Goal: Transaction & Acquisition: Purchase product/service

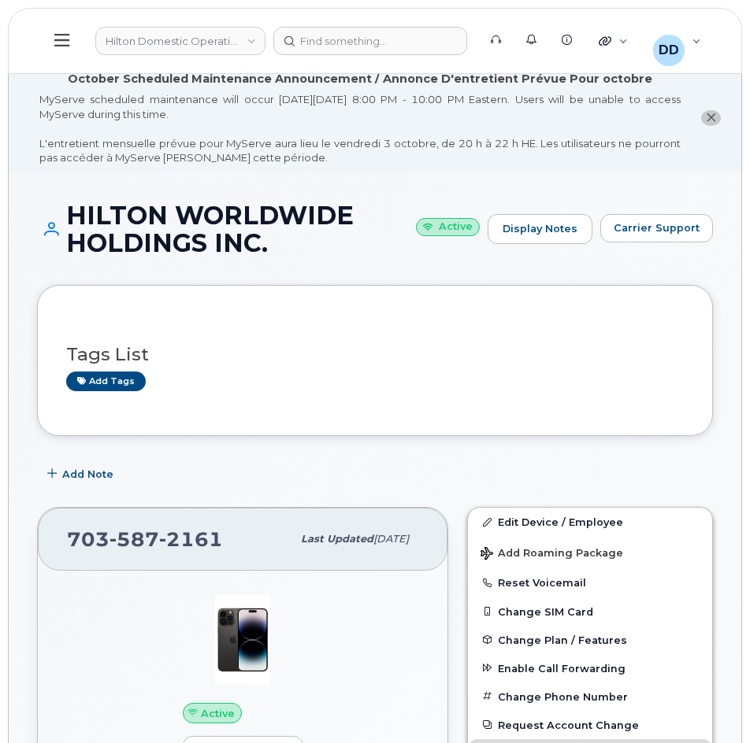
scroll to position [213, 0]
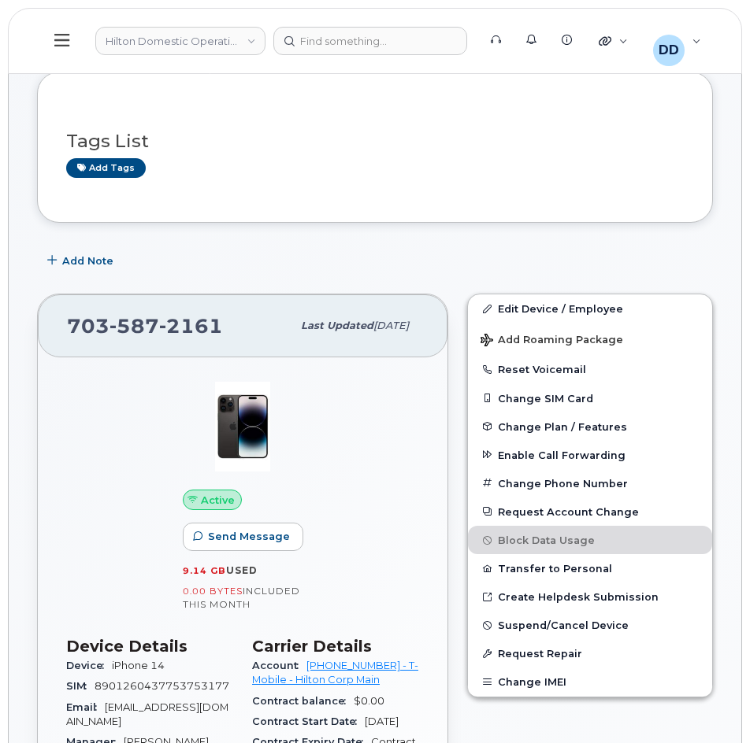
click at [66, 42] on icon at bounding box center [61, 39] width 15 height 17
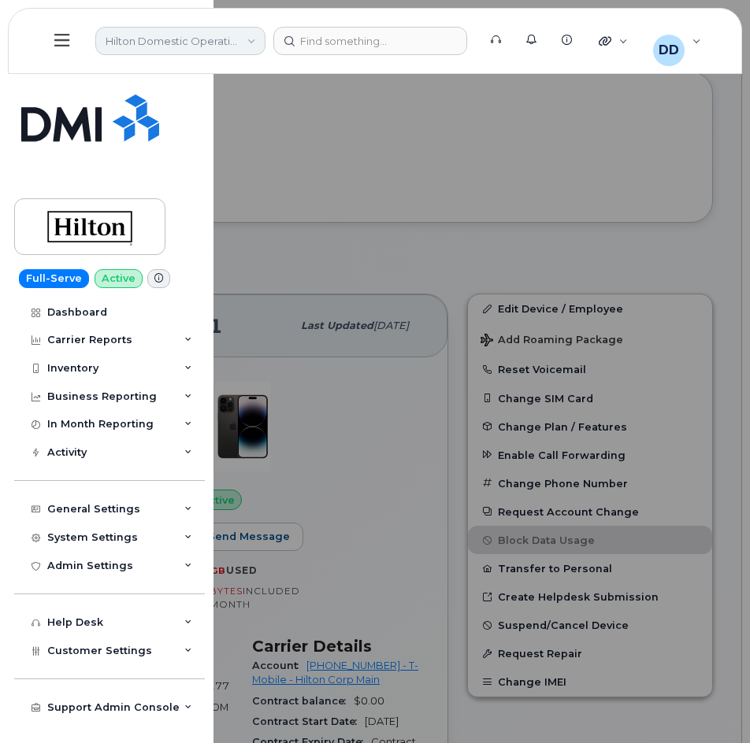
click at [252, 40] on link "Hilton Domestic Operating Company Inc" at bounding box center [180, 41] width 170 height 28
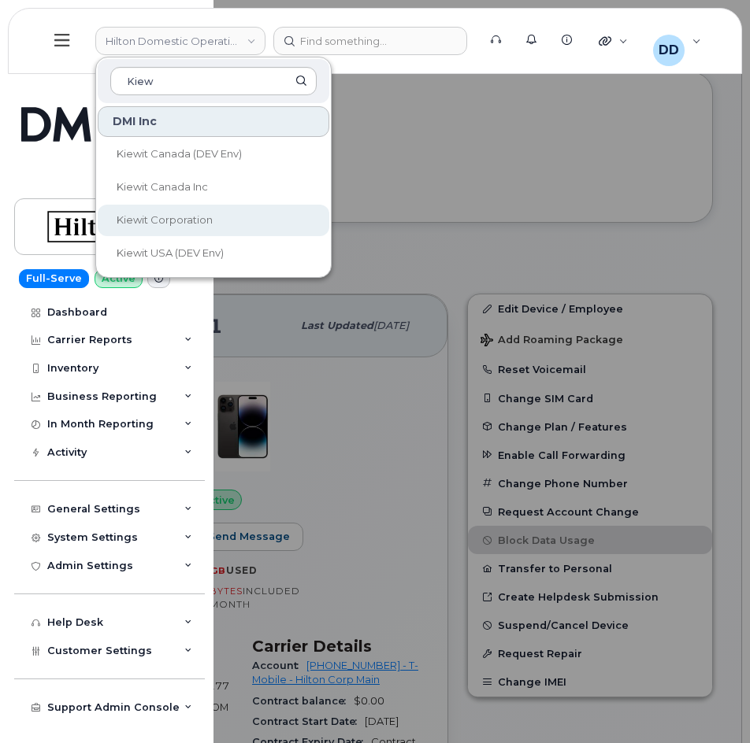
type input "Kiew"
click at [147, 226] on link "Kiewit Corporation" at bounding box center [214, 220] width 232 height 31
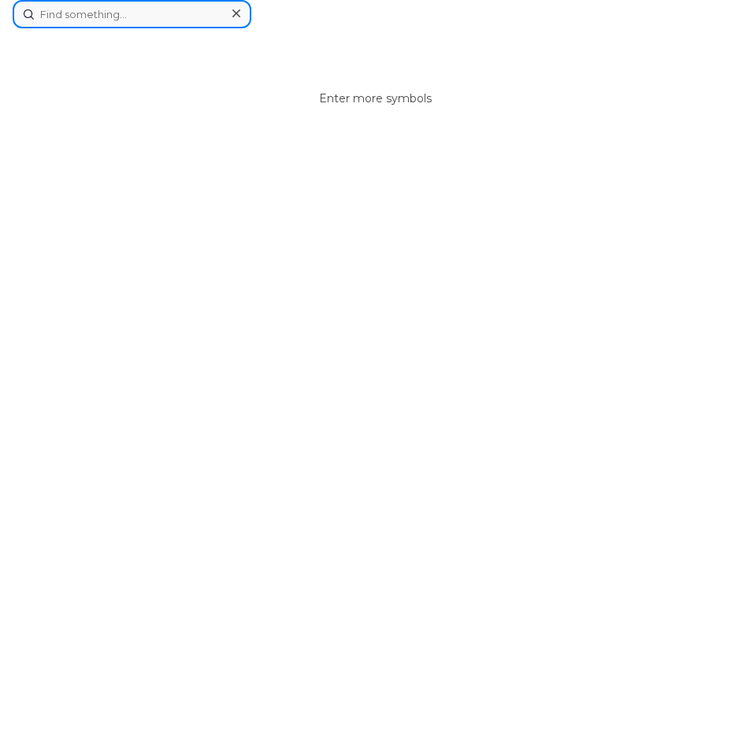
click at [356, 28] on div "Enter more symbols" at bounding box center [375, 14] width 724 height 28
paste input "4025101445"
type input "4025101445"
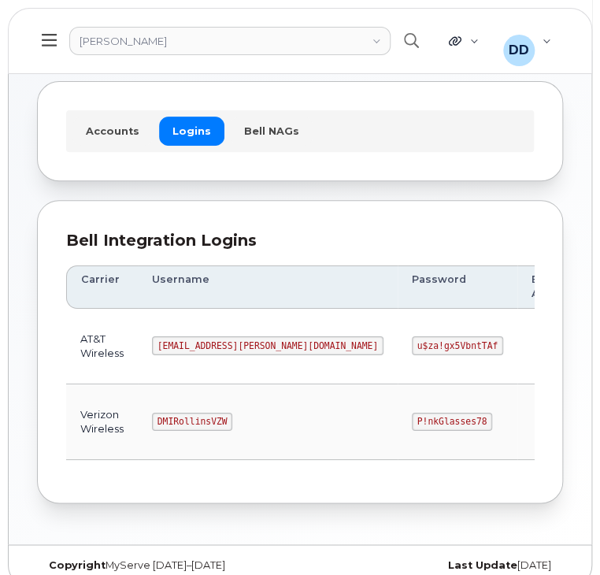
scroll to position [80, 0]
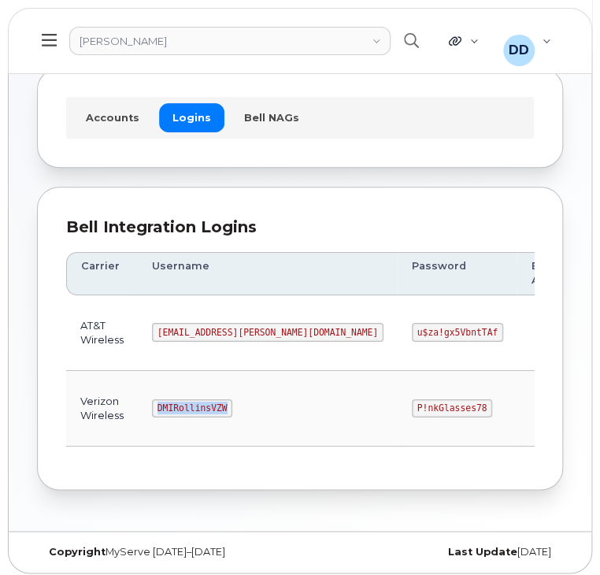
drag, startPoint x: 220, startPoint y: 403, endPoint x: 151, endPoint y: 408, distance: 69.5
click at [152, 408] on code "DMIRollinsVZW" at bounding box center [192, 408] width 80 height 19
copy code "DMIRollinsVZW"
drag, startPoint x: 359, startPoint y: 404, endPoint x: 290, endPoint y: 407, distance: 69.4
click at [412, 407] on code "P!nkGlasses78" at bounding box center [452, 408] width 80 height 19
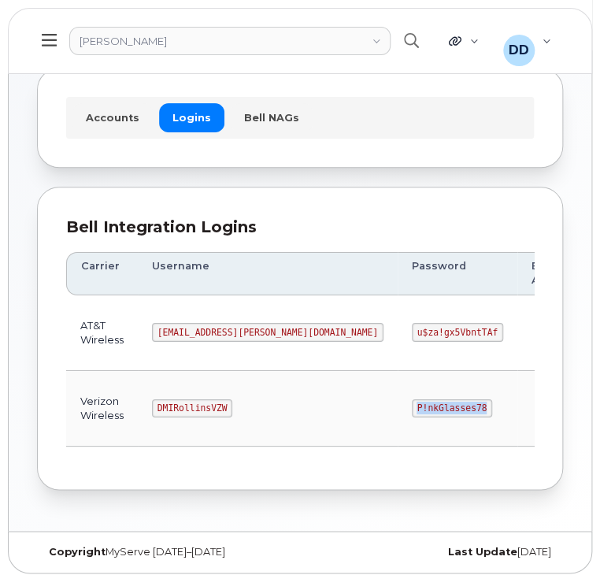
copy code "P!nkGlasses78"
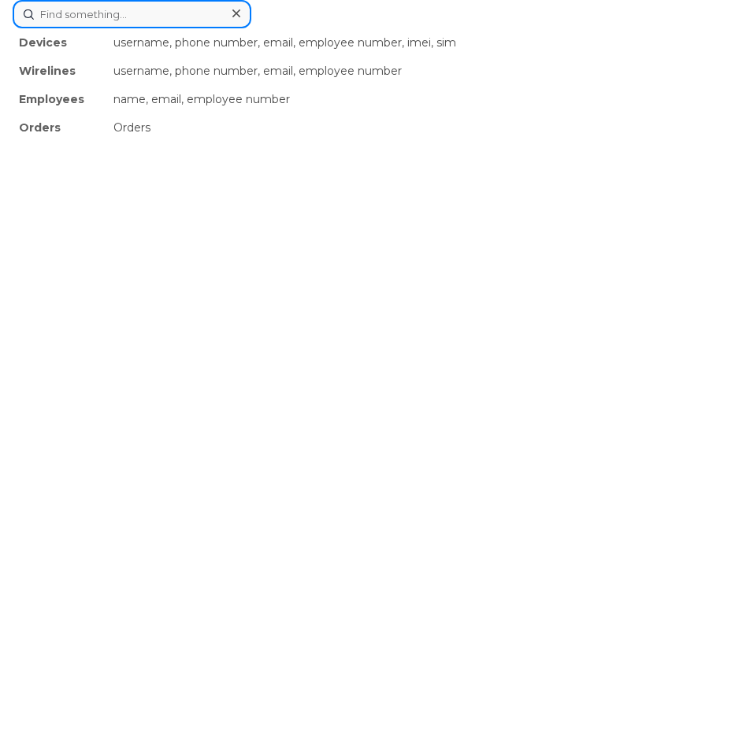
click at [374, 28] on div "Devices username, phone number, email, employee number, imei, sim Wirelines use…" at bounding box center [375, 14] width 724 height 28
paste input "4025101445"
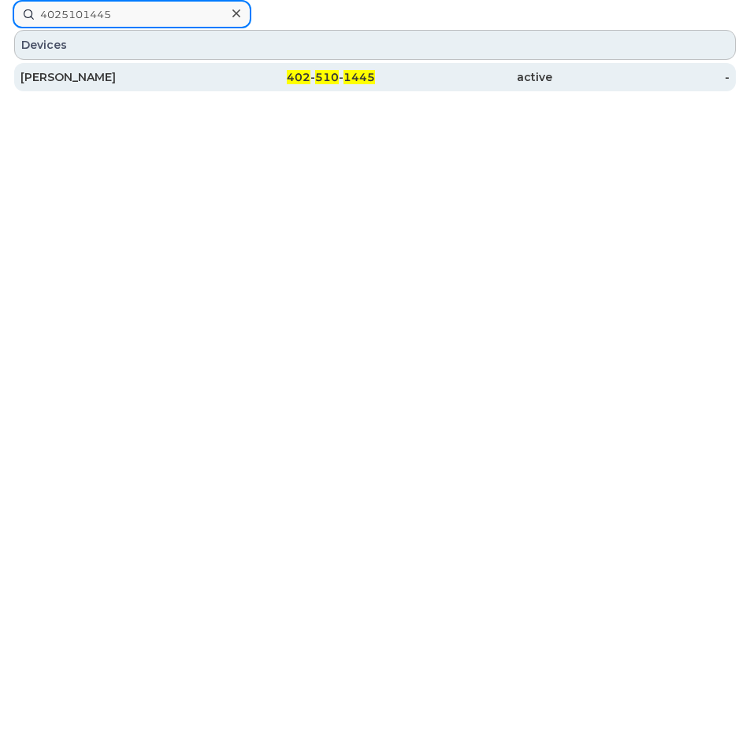
type input "4025101445"
click at [306, 76] on span "402" at bounding box center [299, 77] width 24 height 14
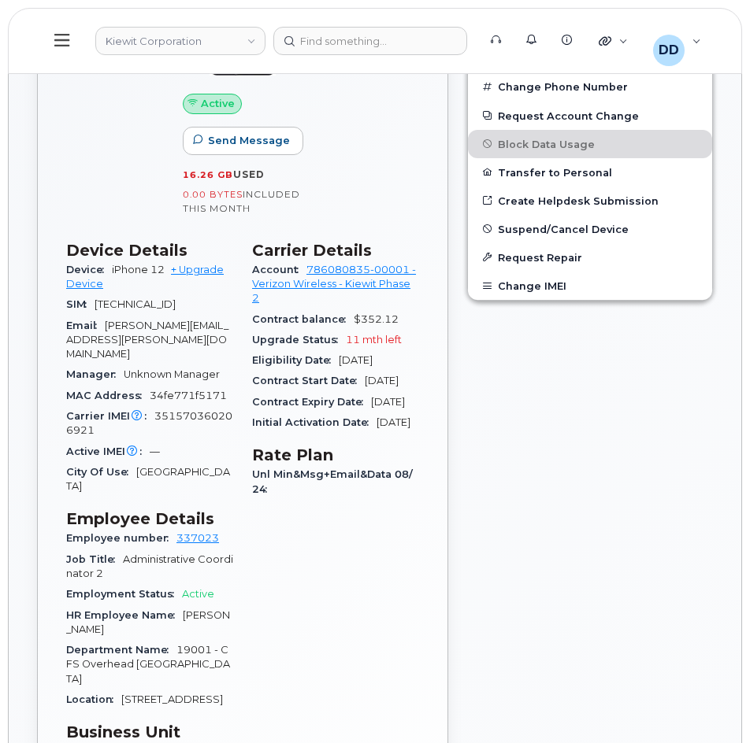
scroll to position [592, 0]
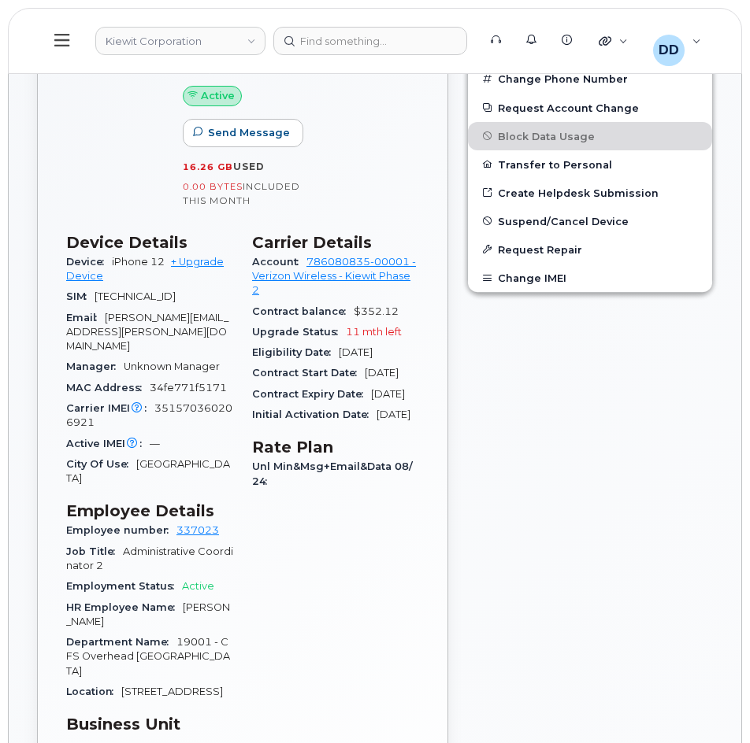
click at [318, 587] on div "Carrier Details Account 786080835-00001 - Verizon Wireless - Kiewit Phase 2 Con…" at bounding box center [336, 599] width 186 height 750
drag, startPoint x: 98, startPoint y: 422, endPoint x: 154, endPoint y: 410, distance: 57.9
click at [154, 410] on div "Carrier IMEI Carrier IMEI is reported during the last billing cycle or change o…" at bounding box center [149, 415] width 167 height 35
copy span "351570360206921"
click at [348, 636] on div "Carrier Details Account 786080835-00001 - Verizon Wireless - Kiewit Phase 2 Con…" at bounding box center [336, 599] width 186 height 750
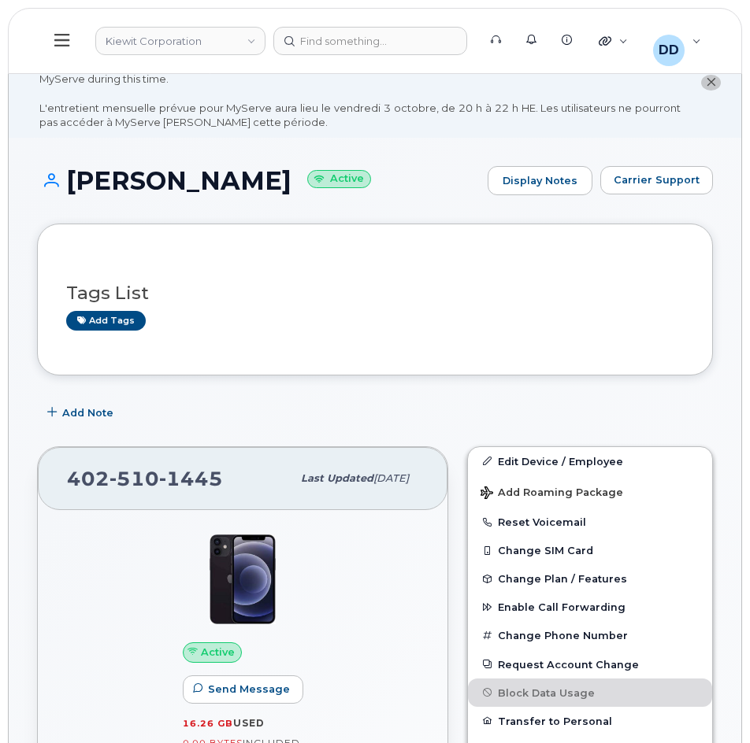
scroll to position [0, 0]
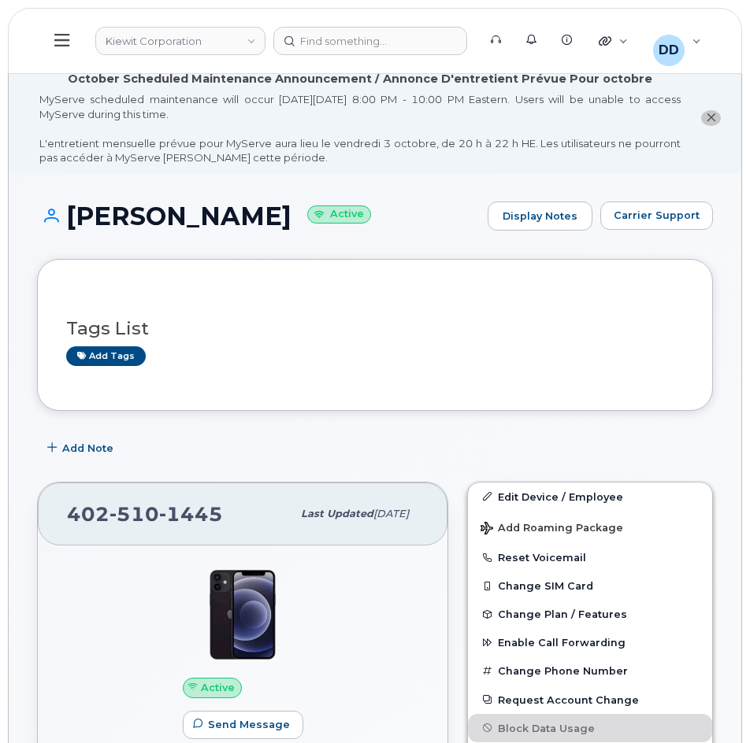
click at [61, 36] on icon at bounding box center [61, 39] width 15 height 17
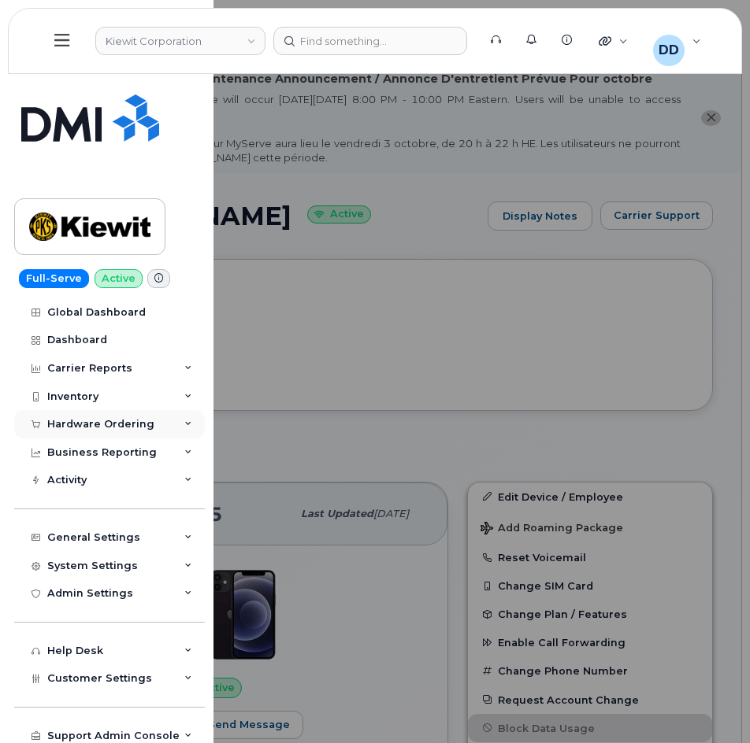
click at [92, 424] on div "Hardware Ordering" at bounding box center [100, 424] width 107 height 13
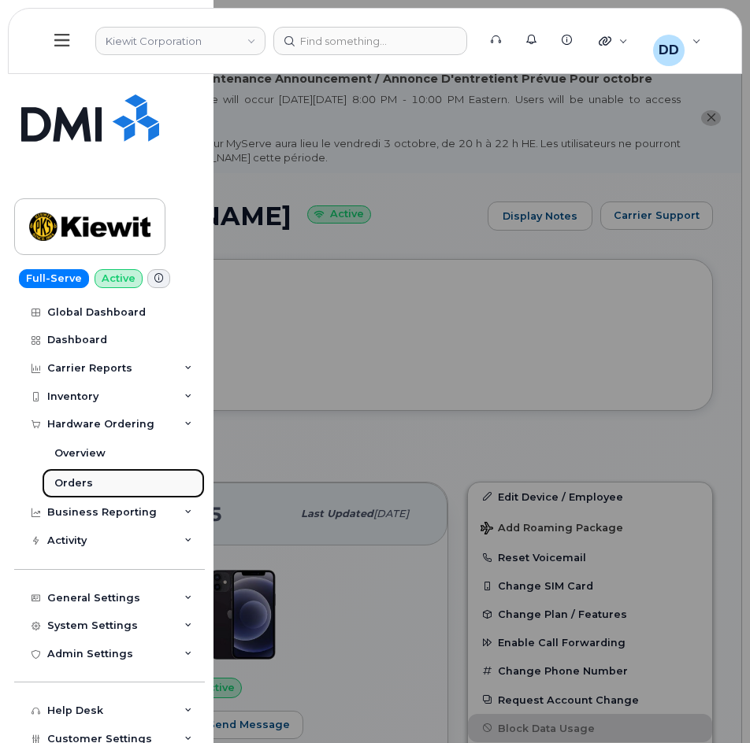
click at [87, 480] on div "Orders" at bounding box center [73, 483] width 39 height 14
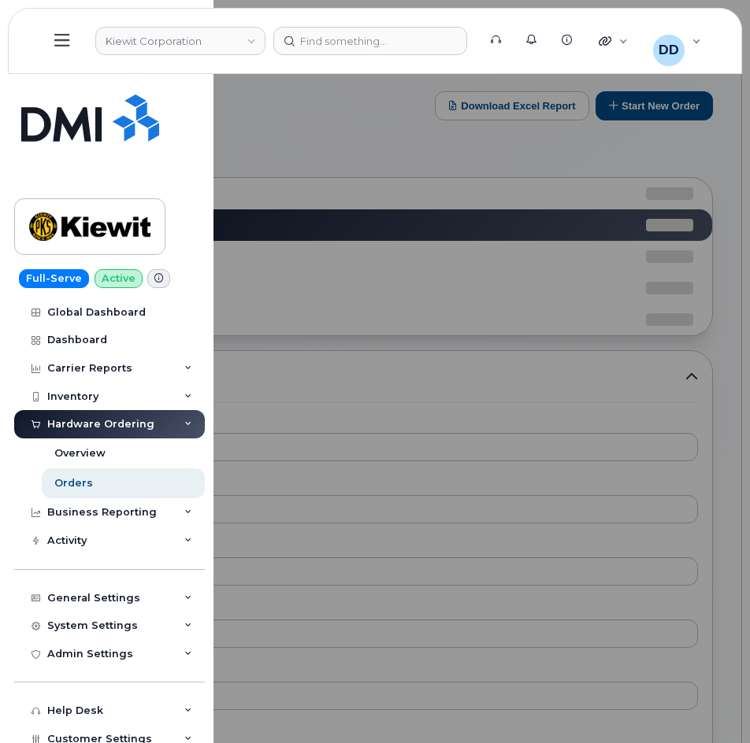
click at [340, 135] on div at bounding box center [375, 371] width 750 height 743
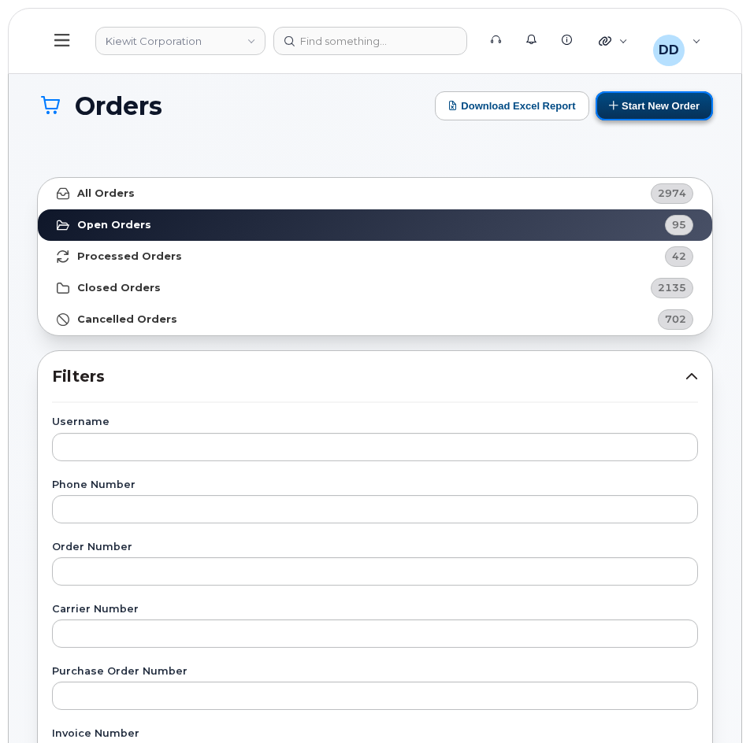
click at [678, 106] on button "Start New Order" at bounding box center [653, 105] width 117 height 29
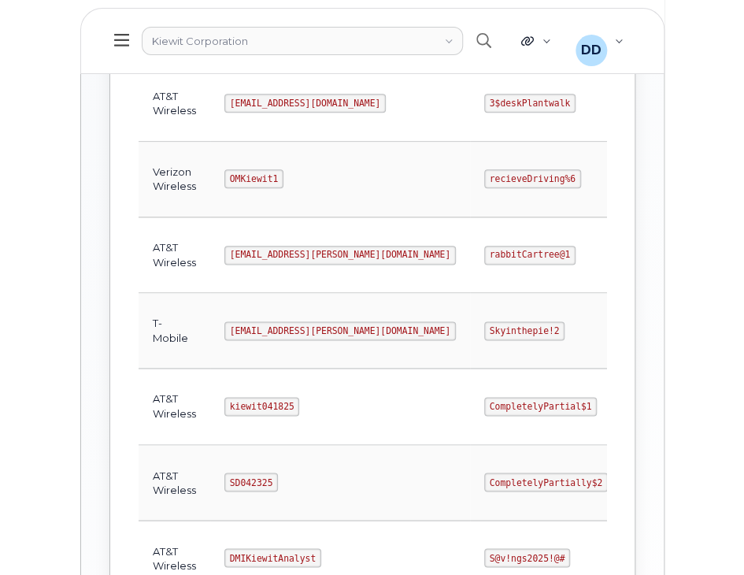
scroll to position [640, 0]
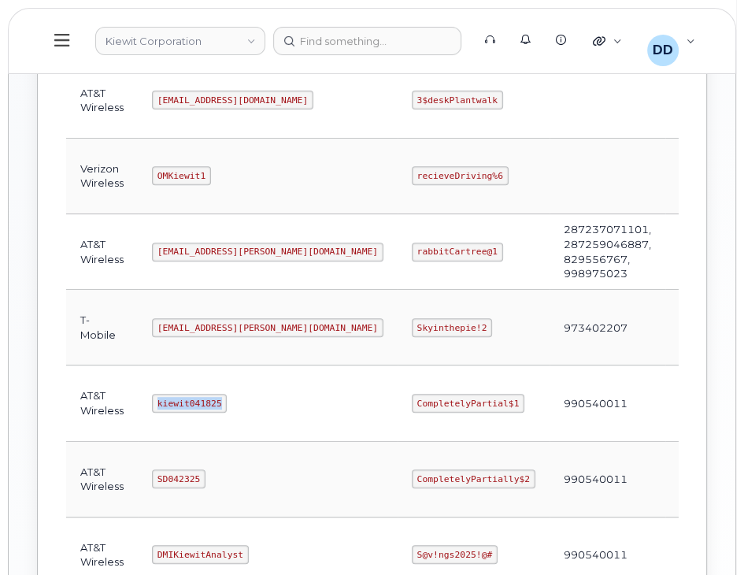
drag, startPoint x: 217, startPoint y: 398, endPoint x: 144, endPoint y: 398, distance: 72.4
click at [144, 398] on td "kiewit041825" at bounding box center [268, 403] width 260 height 76
copy code "kiewit041825"
drag, startPoint x: 438, startPoint y: 398, endPoint x: 328, endPoint y: 398, distance: 110.2
click at [398, 398] on td "CompletelyPartial$1" at bounding box center [474, 403] width 152 height 76
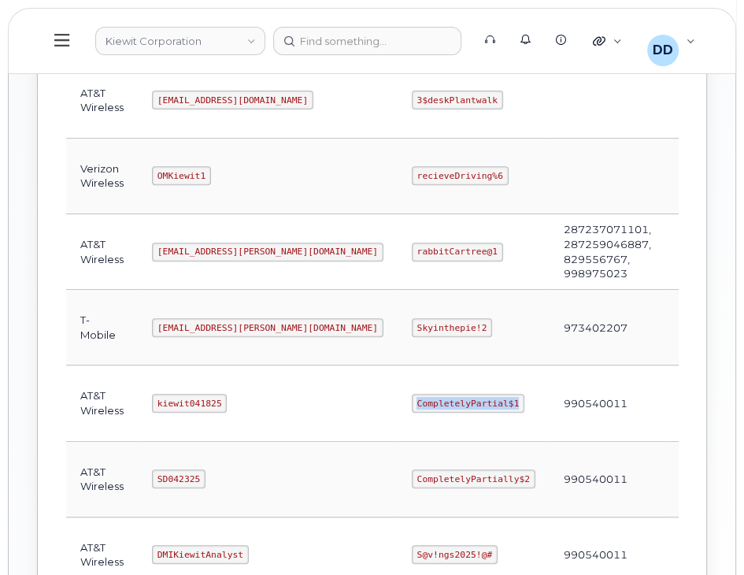
copy code "CompletelyPartial$1"
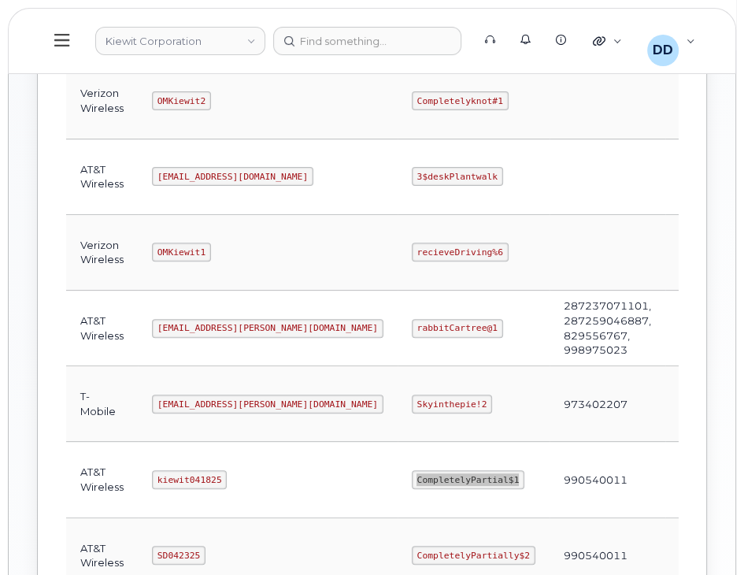
scroll to position [564, 0]
drag, startPoint x: 249, startPoint y: 395, endPoint x: 157, endPoint y: 396, distance: 92.1
click at [156, 395] on code "ms-kiewit@dminc.com" at bounding box center [268, 404] width 232 height 19
copy code "ms-kiewit@dminc.com"
drag, startPoint x: 390, startPoint y: 398, endPoint x: 342, endPoint y: 399, distance: 48.0
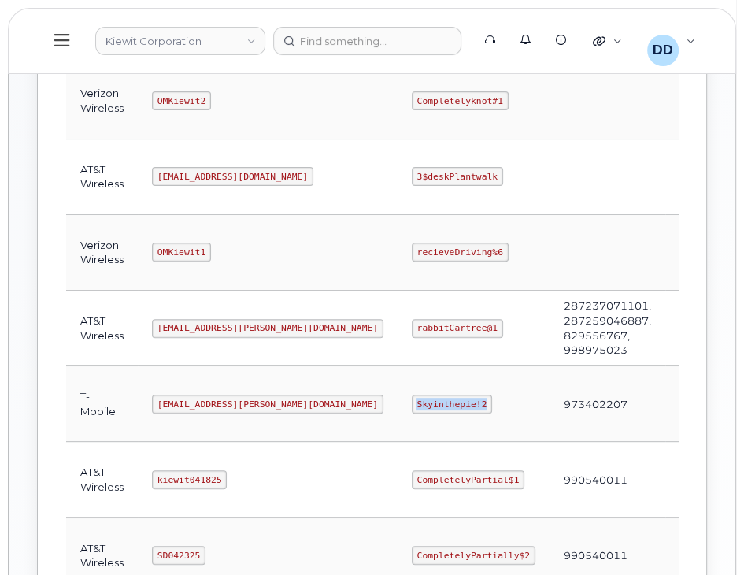
click at [412, 399] on code "Skyinthepie!2" at bounding box center [452, 404] width 80 height 19
copy code "Skyinthepie!2"
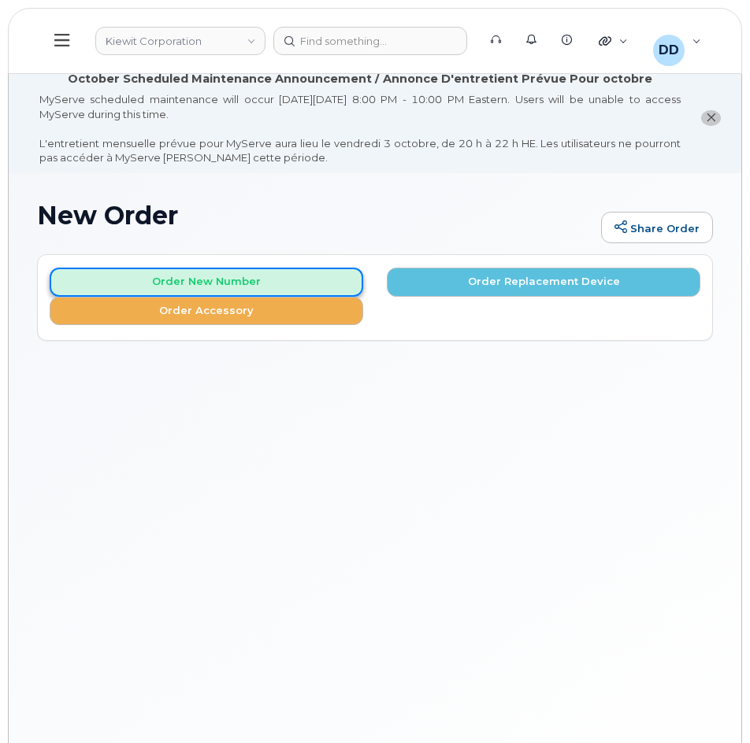
click at [231, 282] on button "Order New Number" at bounding box center [206, 282] width 313 height 29
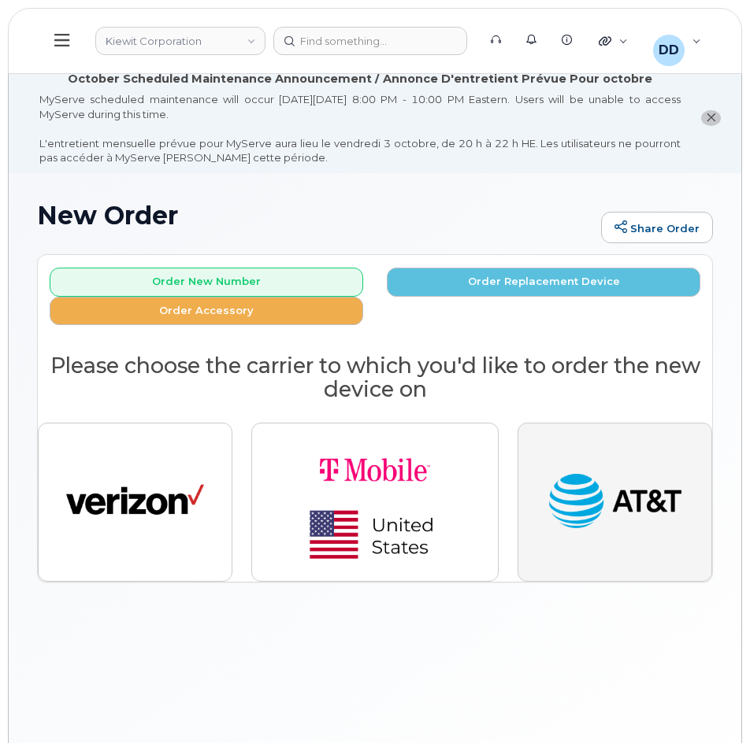
click at [643, 508] on img "button" at bounding box center [615, 502] width 138 height 71
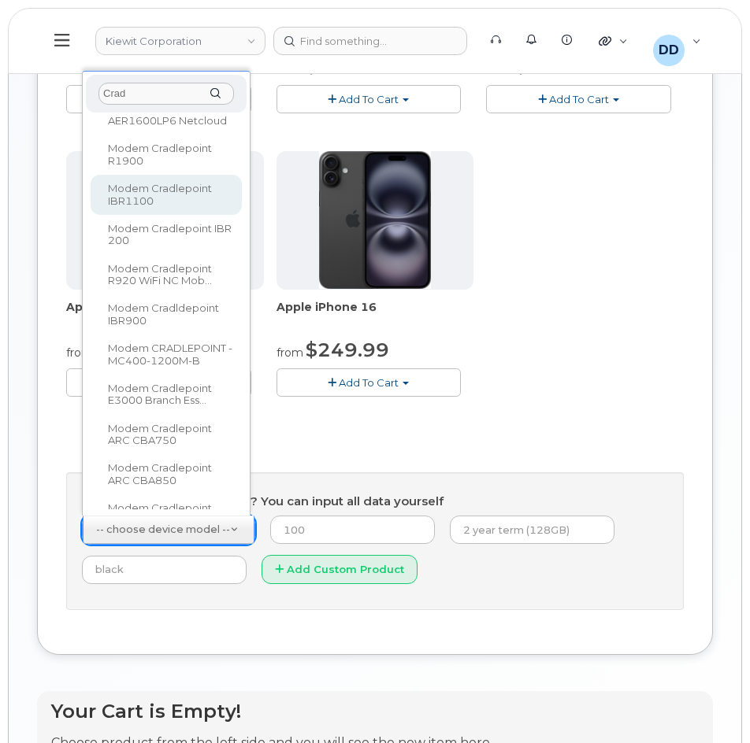
scroll to position [236, 0]
type input "Crad"
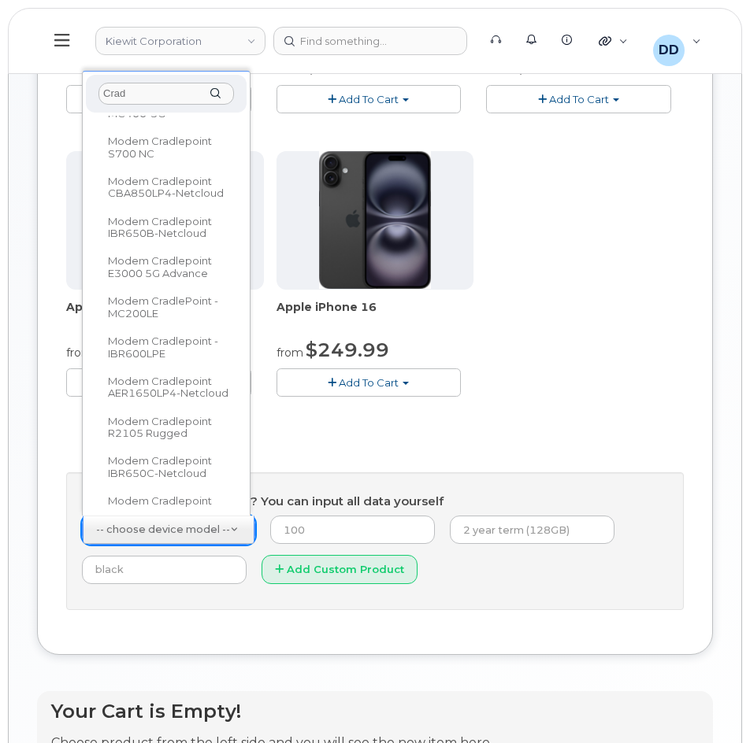
scroll to position [991, 0]
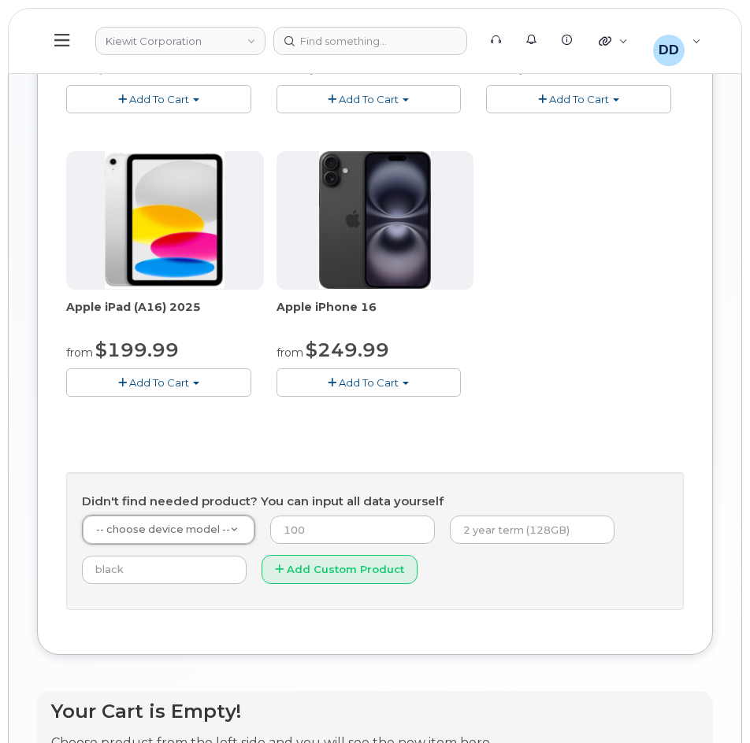
drag, startPoint x: 218, startPoint y: 530, endPoint x: 231, endPoint y: 529, distance: 12.6
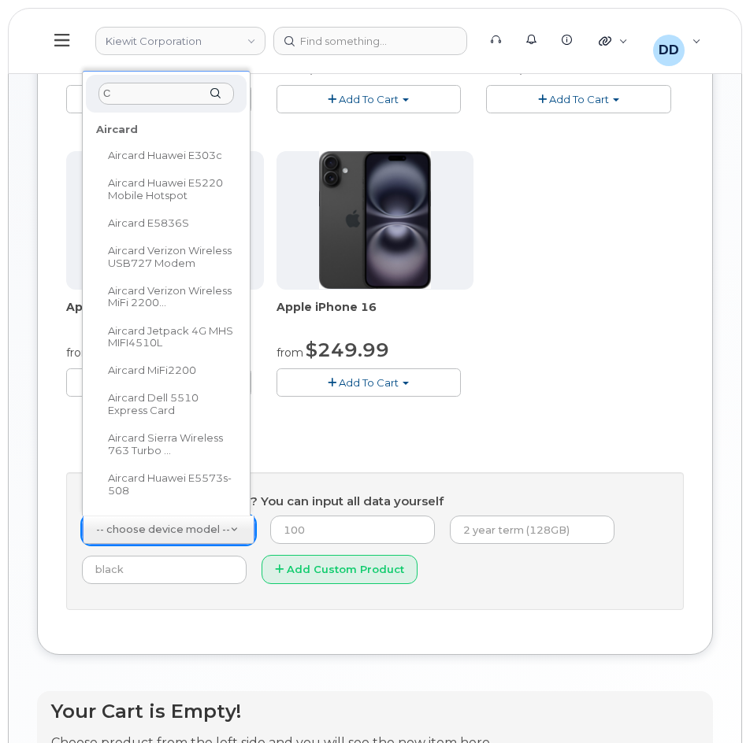
scroll to position [0, 0]
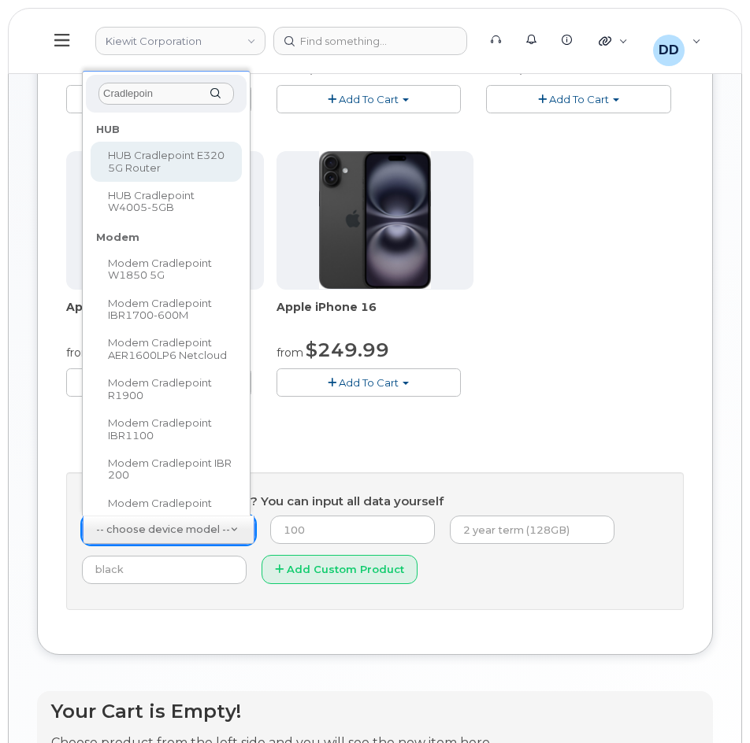
type input "Cradlepoint"
select select "3068"
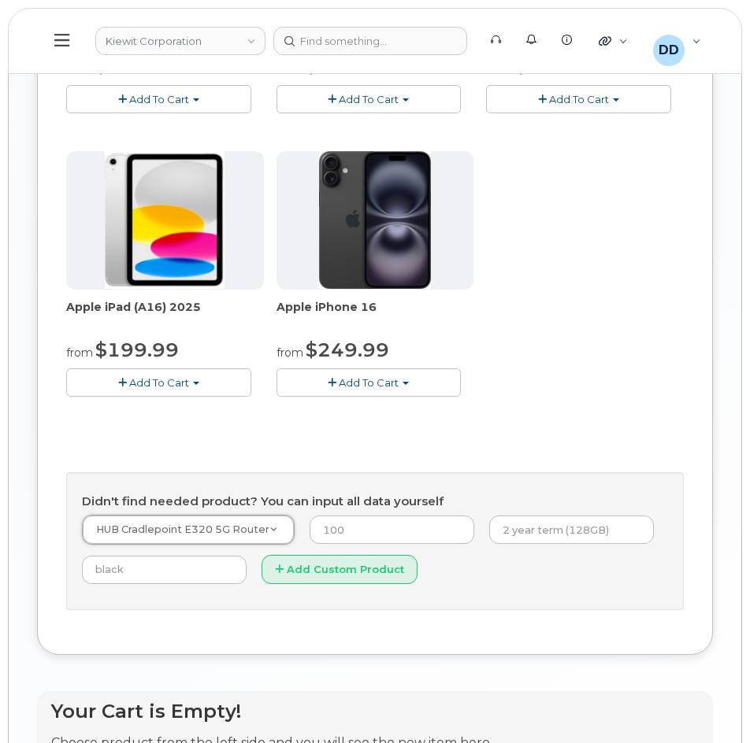
drag, startPoint x: 283, startPoint y: 526, endPoint x: 262, endPoint y: 527, distance: 20.5
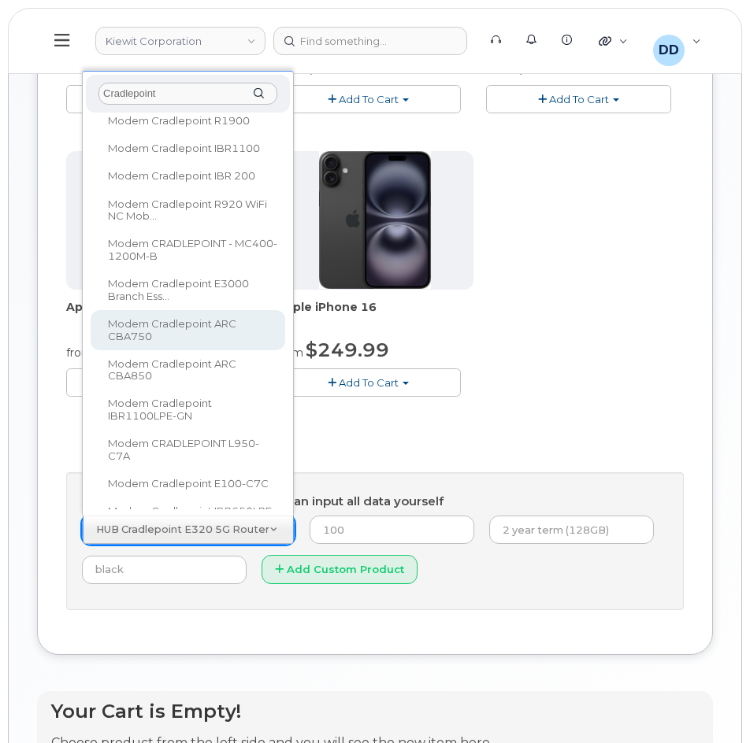
scroll to position [231, 0]
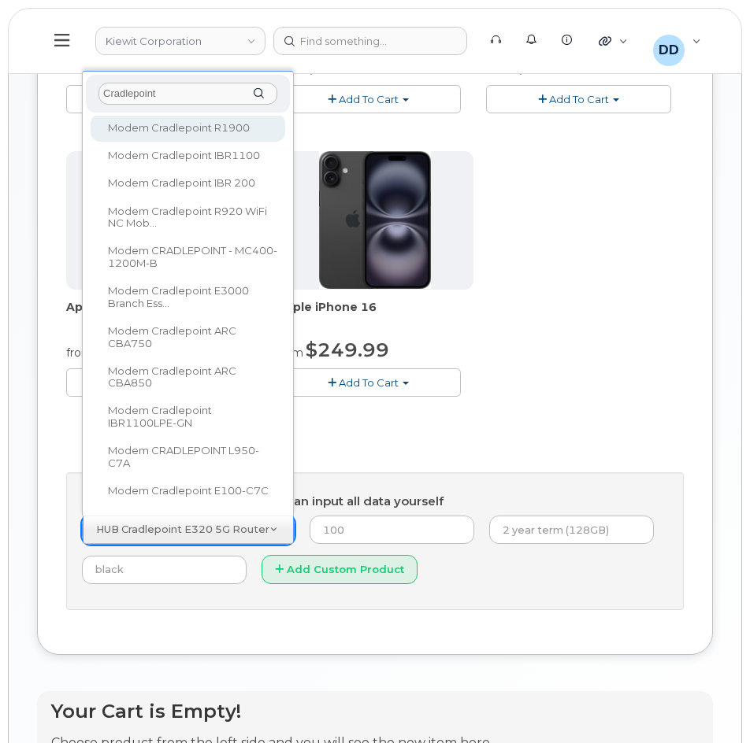
drag, startPoint x: 184, startPoint y: 94, endPoint x: 196, endPoint y: 124, distance: 32.2
click at [184, 94] on input "Cradlepoint" at bounding box center [187, 94] width 179 height 23
drag, startPoint x: 188, startPoint y: 94, endPoint x: 24, endPoint y: 87, distance: 164.7
click at [24, 87] on body "Kiewit Corporation Support Alerts Knowledge Base Quicklinks Suspend / Cancel De…" at bounding box center [375, 200] width 750 height 1500
paste input "AER1650"
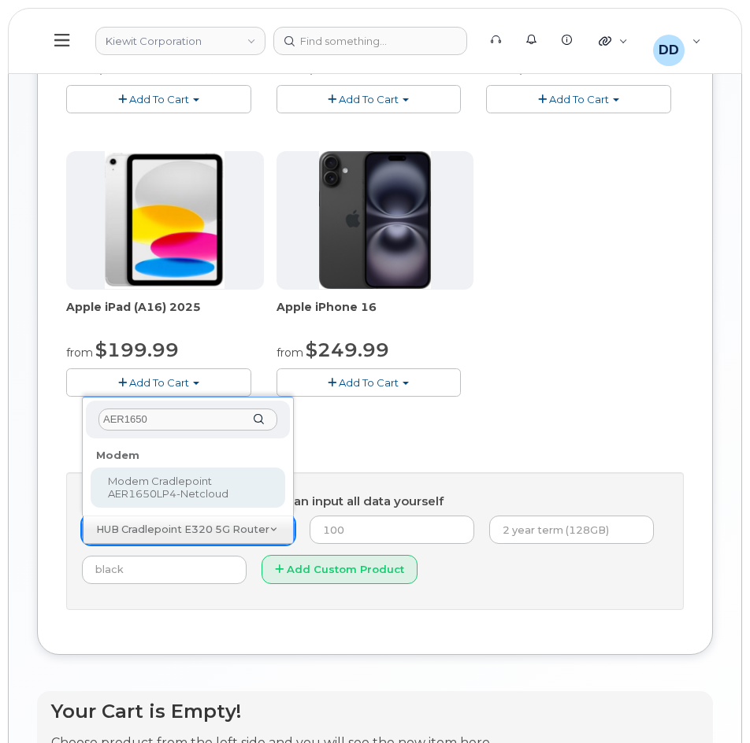
scroll to position [0, 0]
type input "AER1650"
select select "1755"
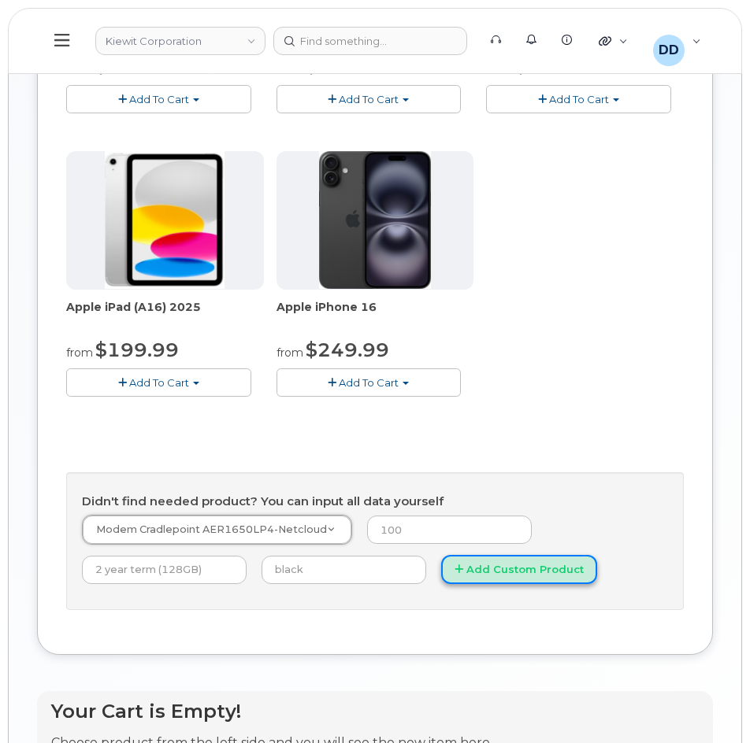
click at [473, 575] on button "Add Custom Product" at bounding box center [519, 569] width 156 height 29
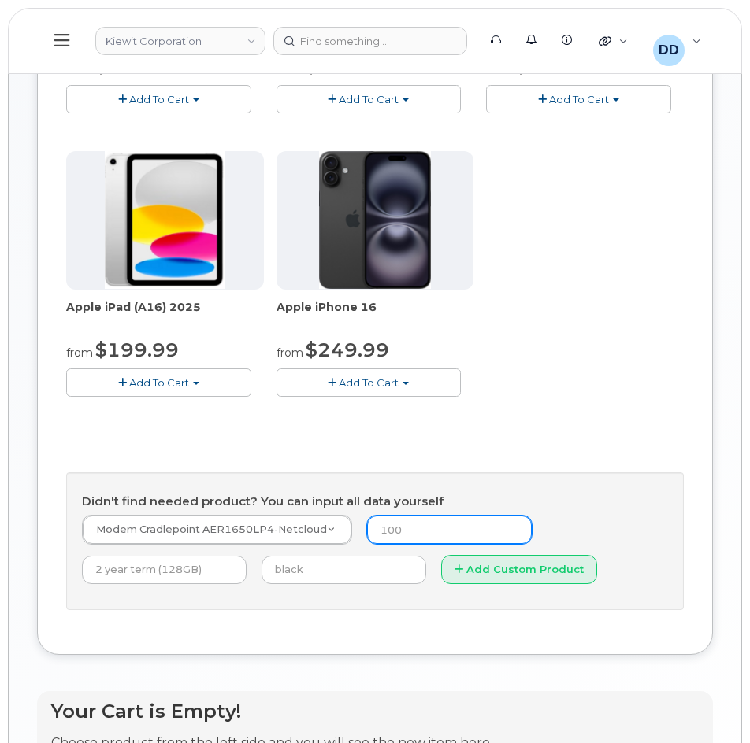
click at [408, 529] on input "number" at bounding box center [449, 530] width 165 height 28
type input "1"
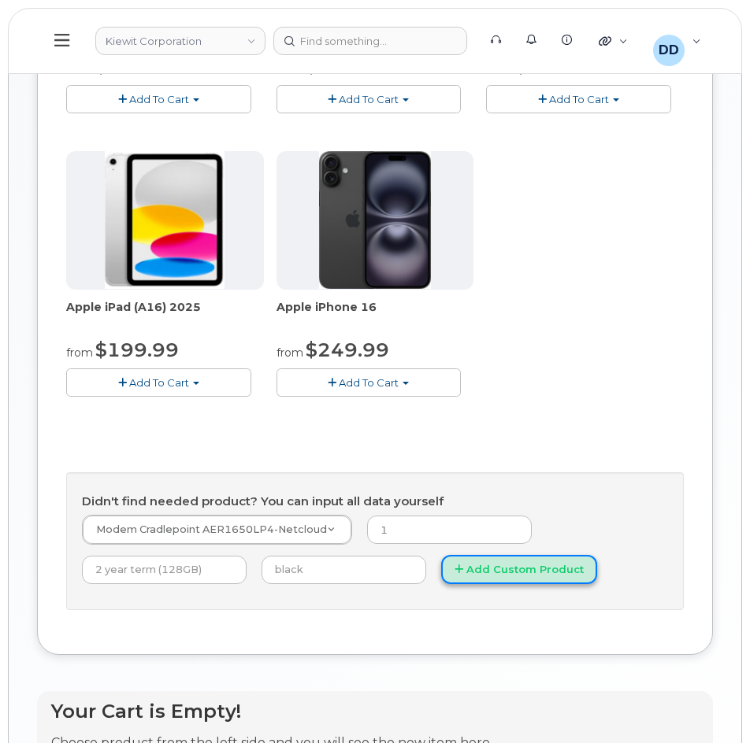
click at [469, 566] on button "Add Custom Product" at bounding box center [519, 569] width 156 height 29
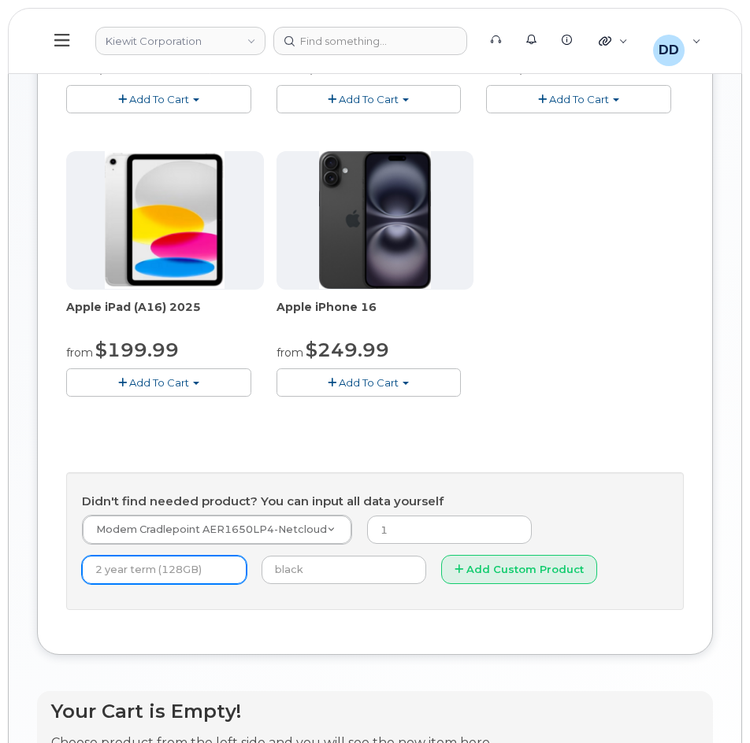
click at [147, 572] on input "text" at bounding box center [164, 570] width 165 height 28
drag, startPoint x: 209, startPoint y: 569, endPoint x: 102, endPoint y: 571, distance: 107.9
click at [102, 571] on input "text" at bounding box center [164, 570] width 165 height 28
type input "2 Year Term"
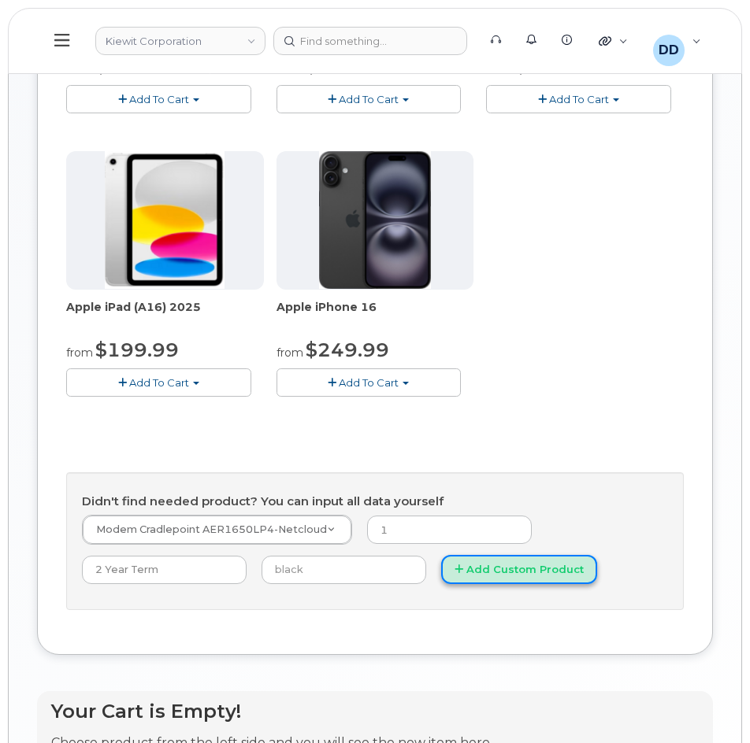
click at [454, 565] on button "Add Custom Product" at bounding box center [519, 569] width 156 height 29
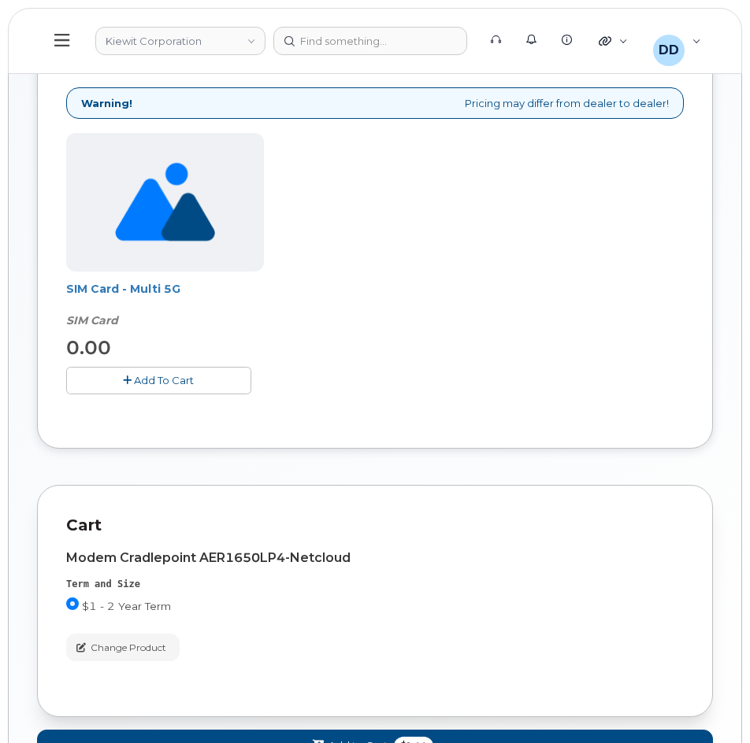
scroll to position [457, 0]
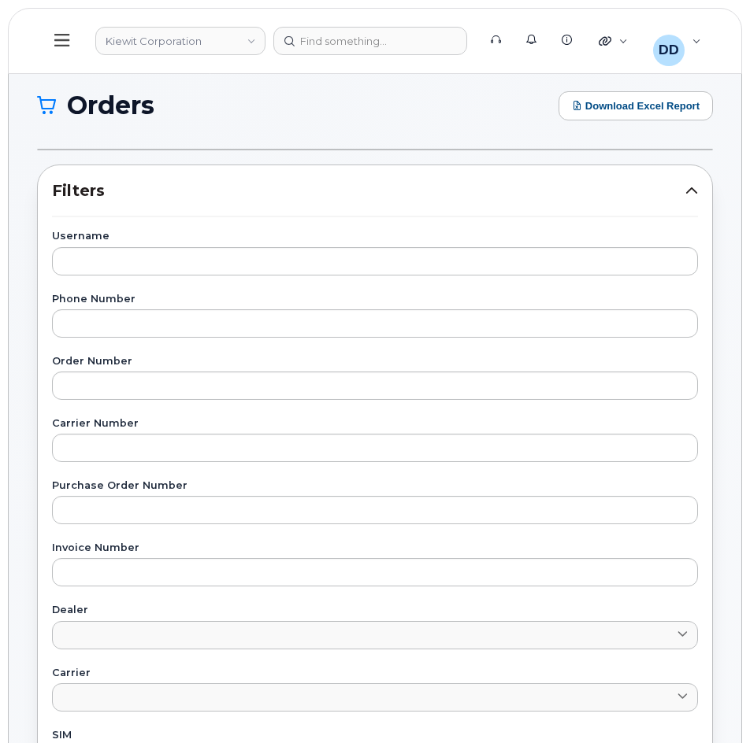
click at [64, 36] on icon at bounding box center [61, 39] width 15 height 17
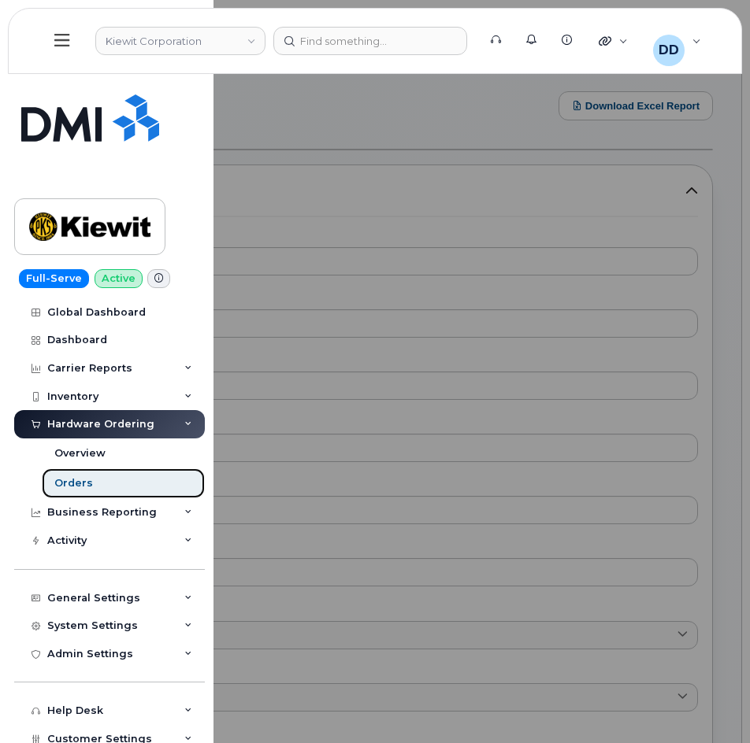
click at [79, 483] on div "Orders" at bounding box center [73, 483] width 39 height 14
click at [83, 482] on div "Orders" at bounding box center [73, 483] width 39 height 14
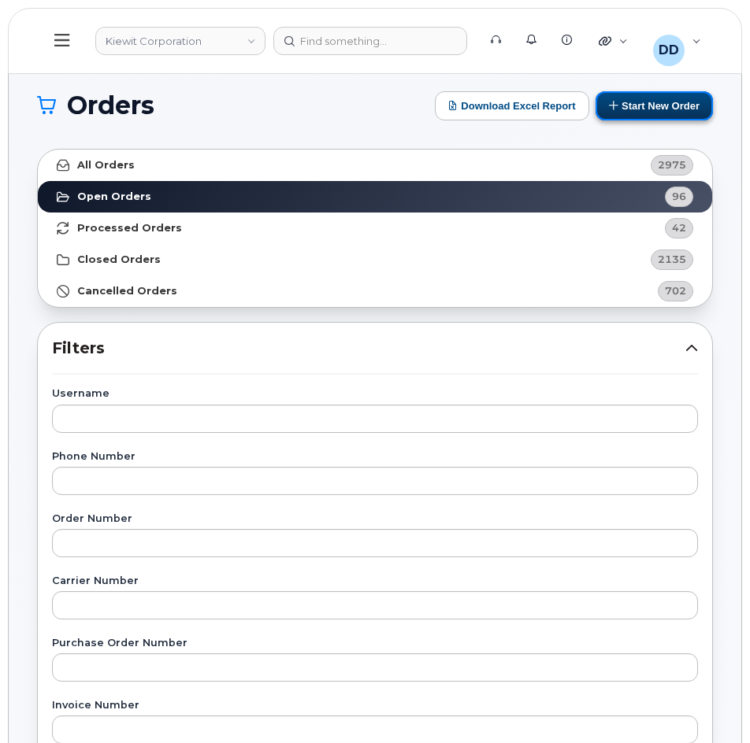
click at [653, 106] on button "Start New Order" at bounding box center [653, 105] width 117 height 29
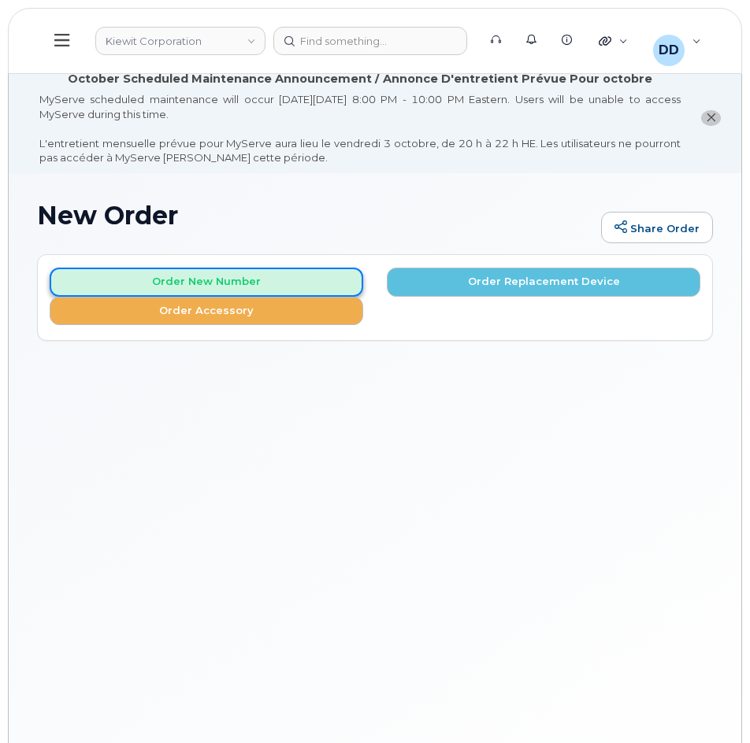
click at [260, 280] on button "Order New Number" at bounding box center [206, 282] width 313 height 29
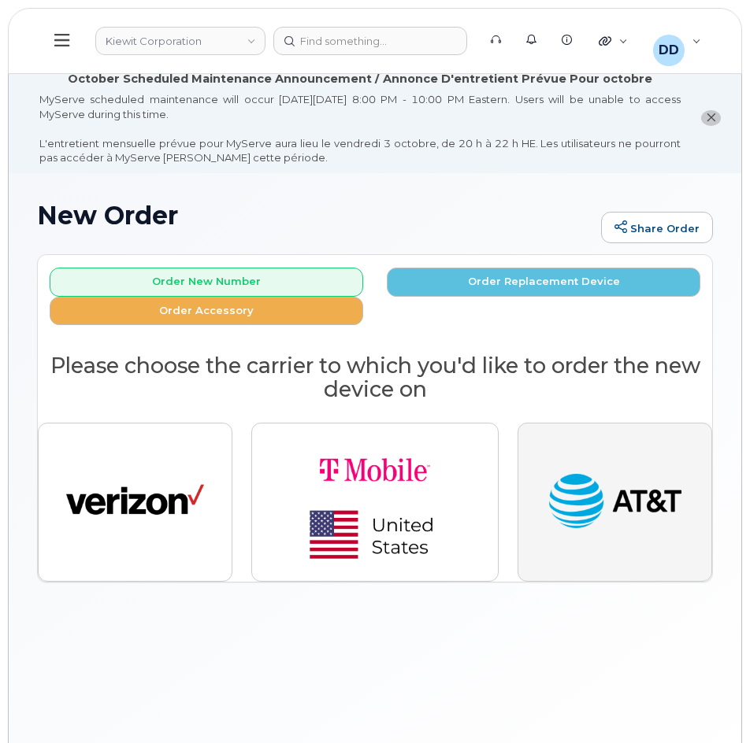
click at [628, 491] on img "button" at bounding box center [615, 502] width 138 height 71
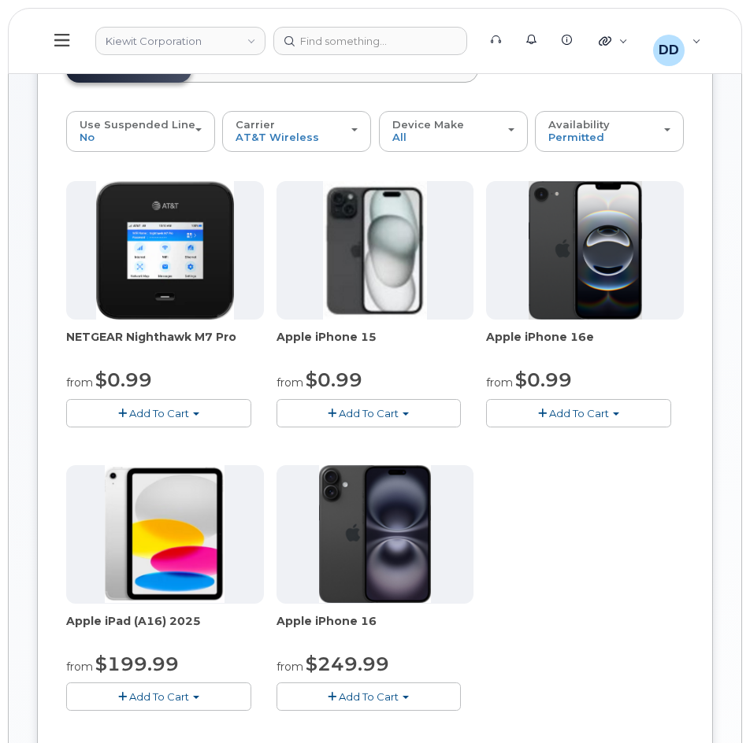
scroll to position [236, 0]
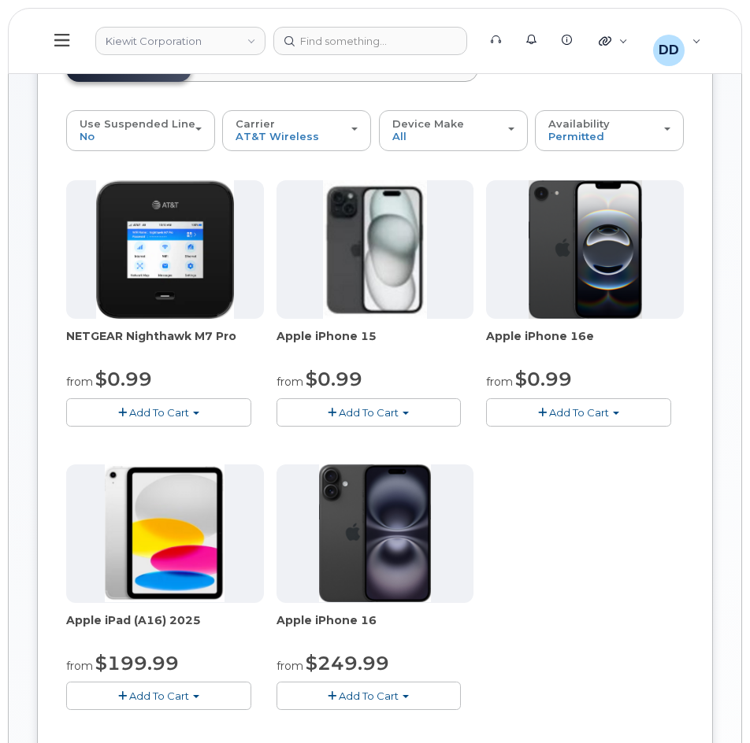
drag, startPoint x: 237, startPoint y: 335, endPoint x: 48, endPoint y: 346, distance: 189.4
click at [48, 346] on div "Order New Device Upgrade Existing Device Order Accessory Order new device and n…" at bounding box center [375, 493] width 676 height 950
copy span "NETGEAR Nighthawk M7 Pro"
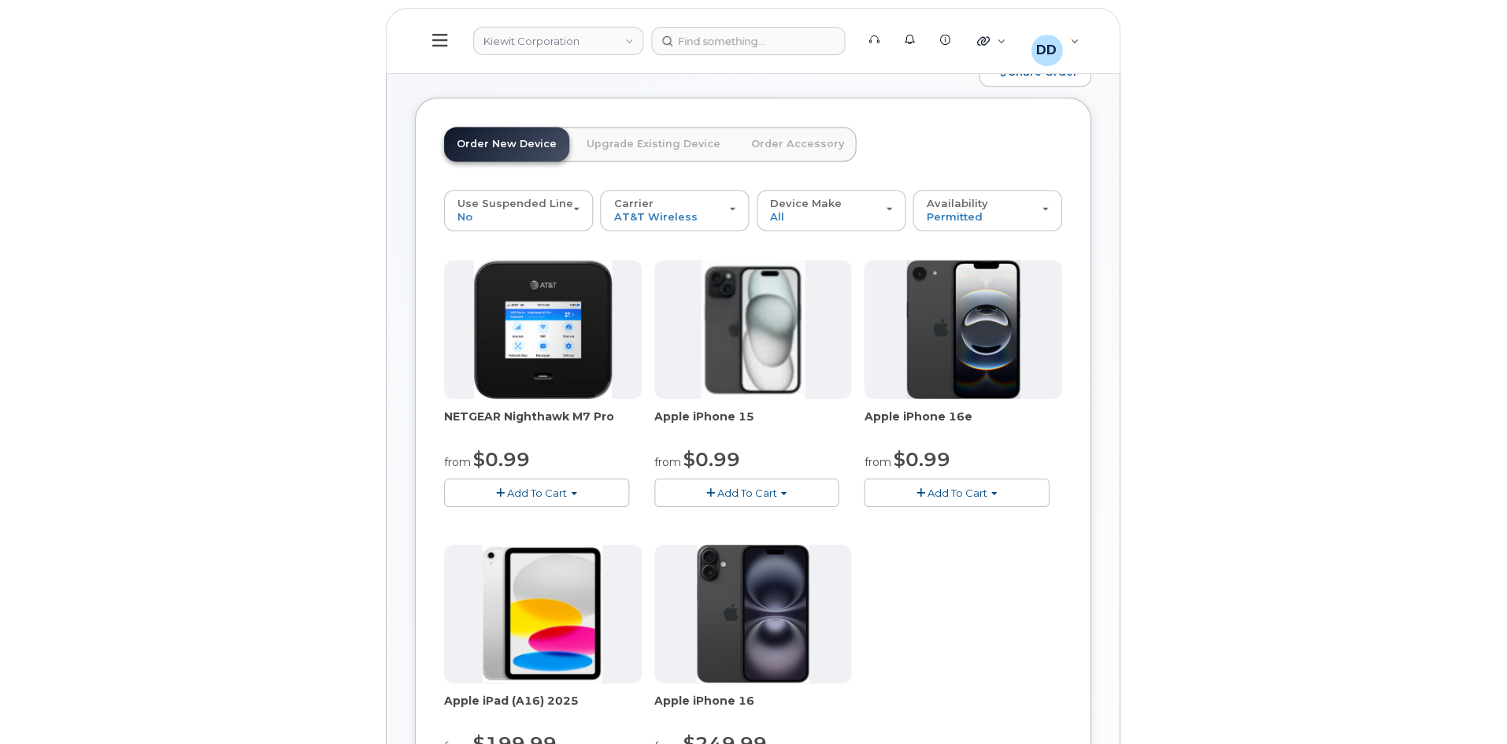
scroll to position [157, 0]
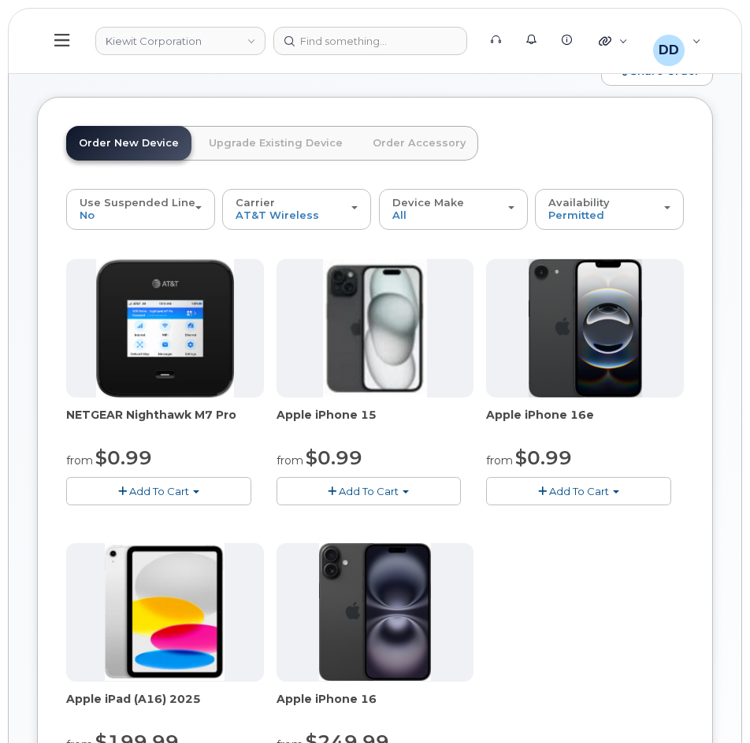
click at [52, 38] on button at bounding box center [62, 41] width 50 height 46
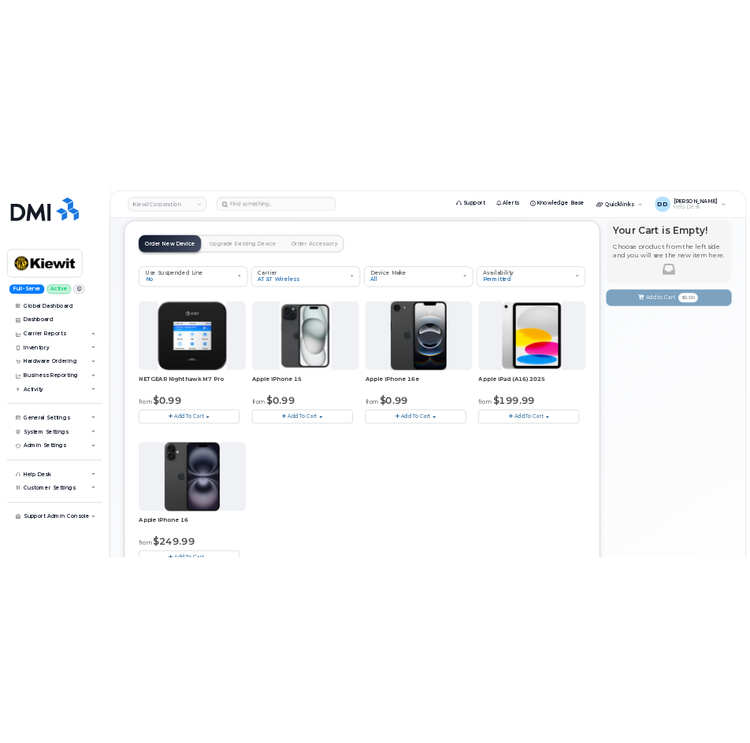
scroll to position [0, 0]
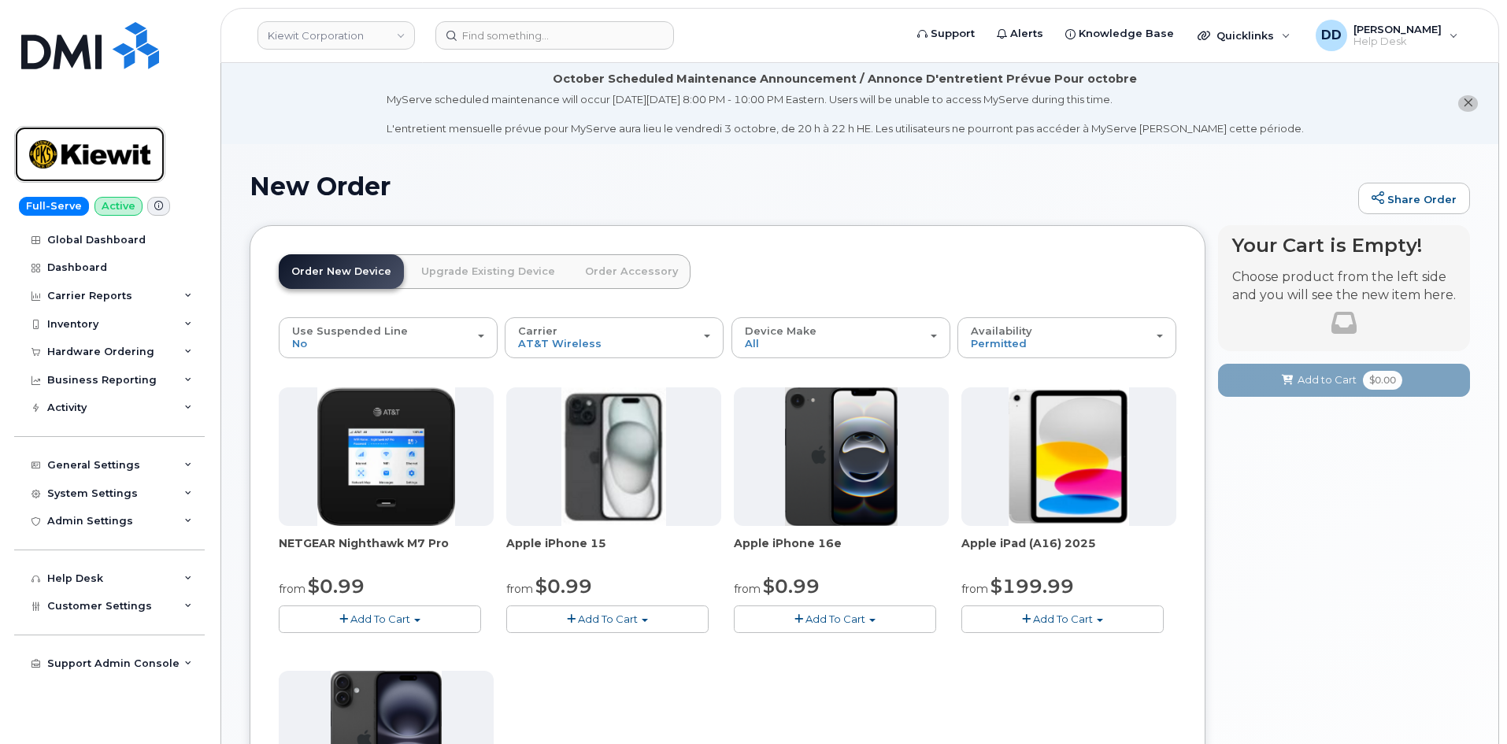
click at [134, 157] on img at bounding box center [89, 155] width 121 height 46
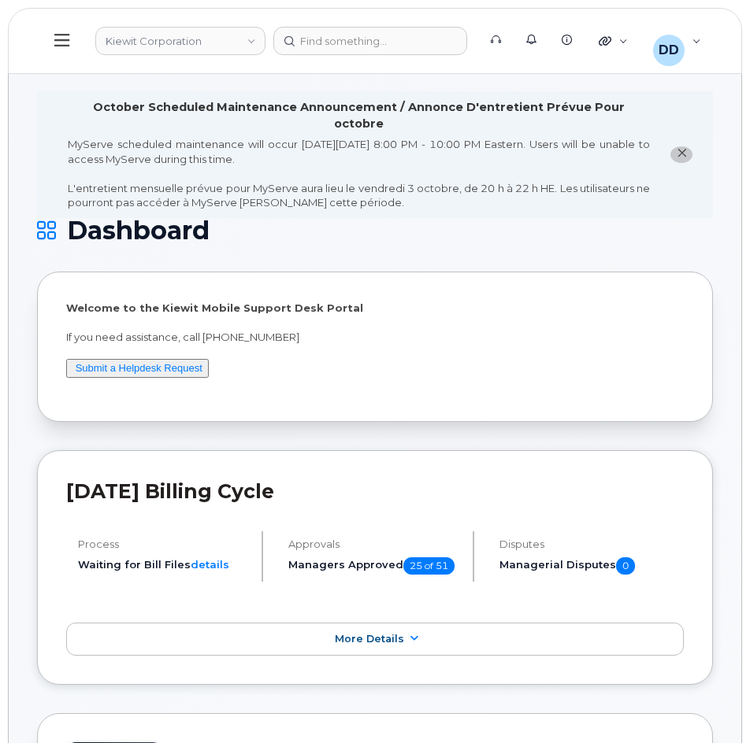
click at [56, 37] on icon at bounding box center [61, 39] width 15 height 17
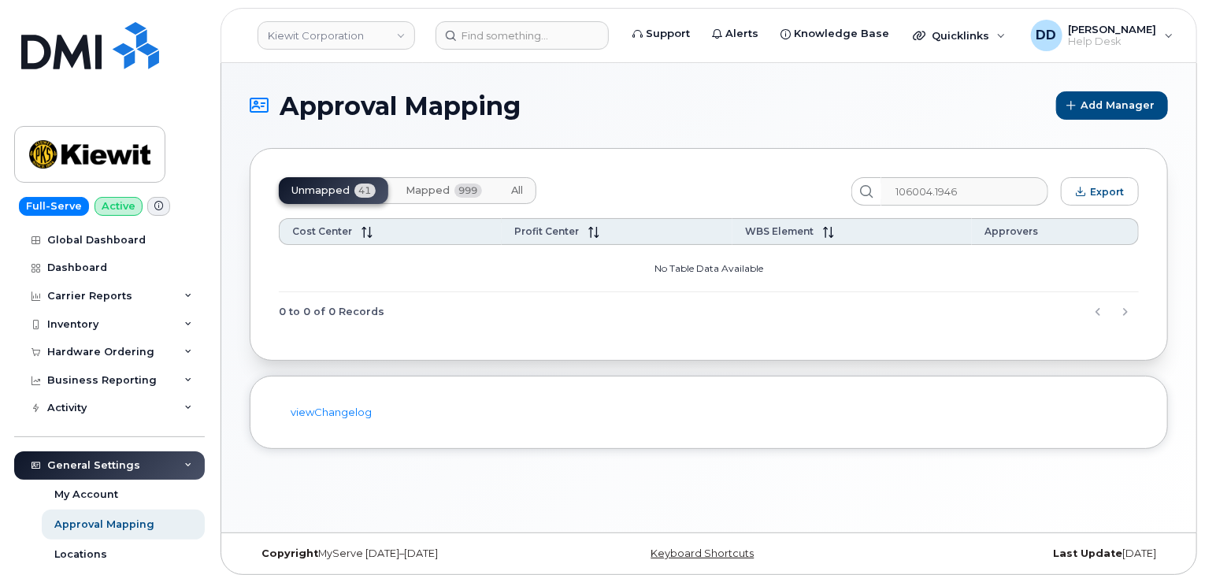
scroll to position [102, 0]
